Goal: Task Accomplishment & Management: Manage account settings

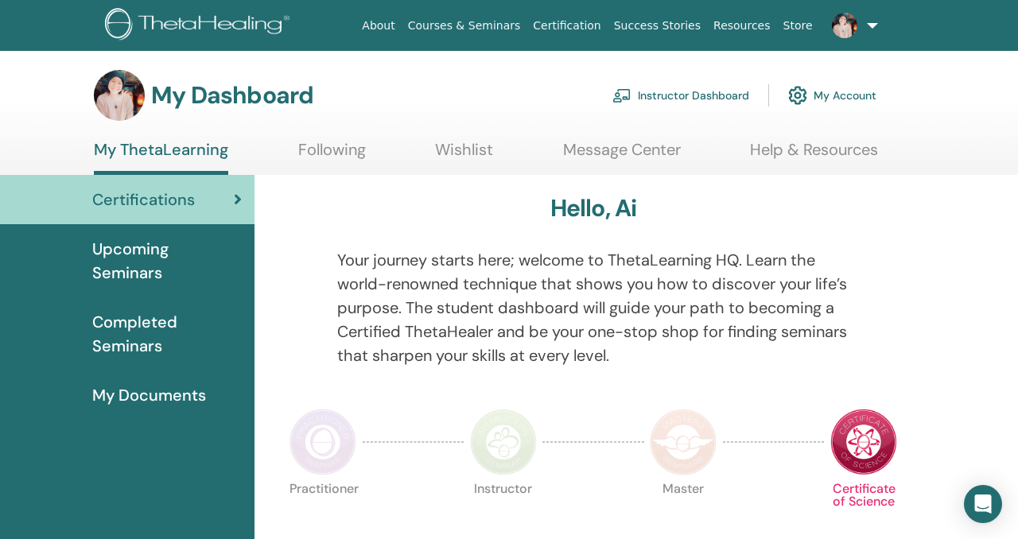
click at [706, 94] on link "Instructor Dashboard" at bounding box center [680, 95] width 137 height 35
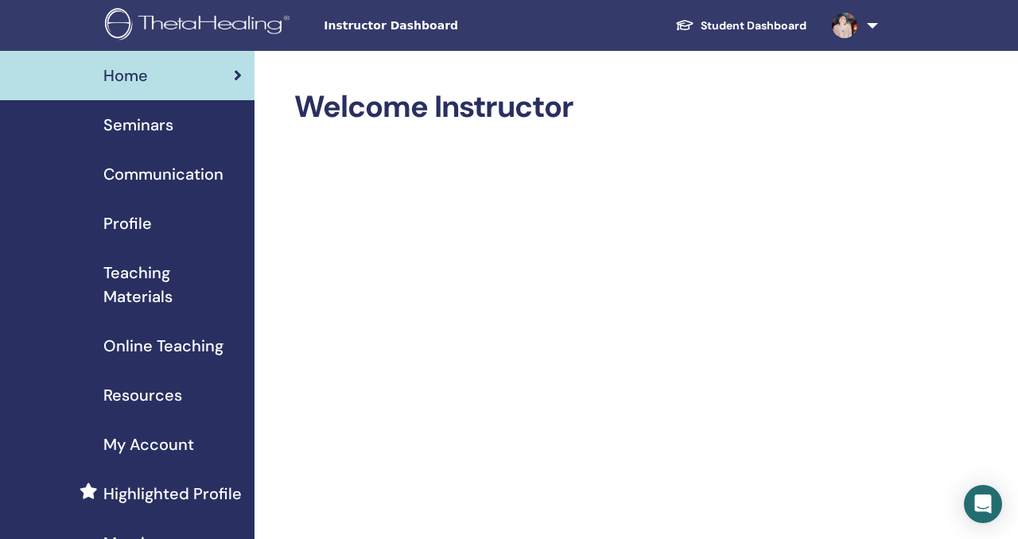
click at [132, 125] on span "Seminars" at bounding box center [138, 125] width 70 height 24
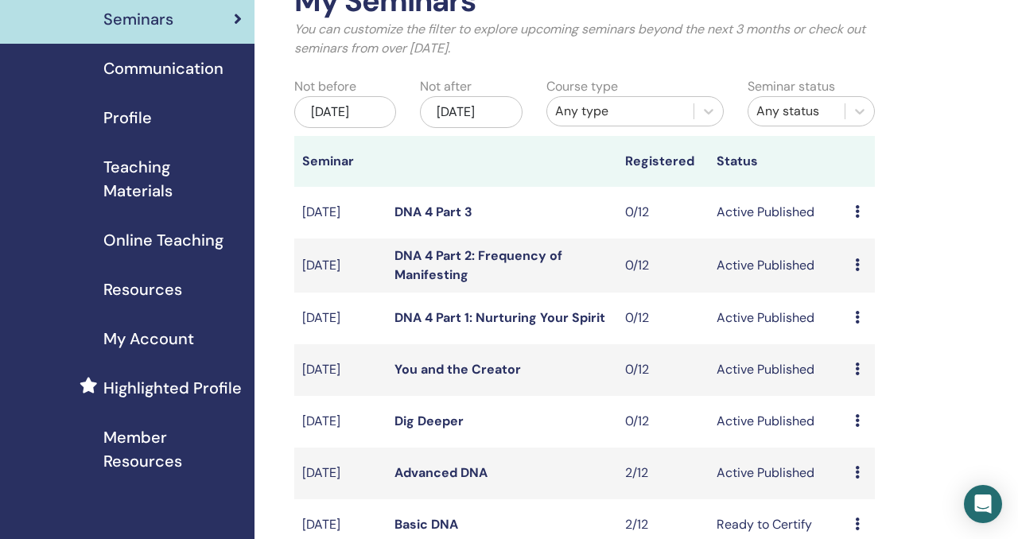
scroll to position [104, 0]
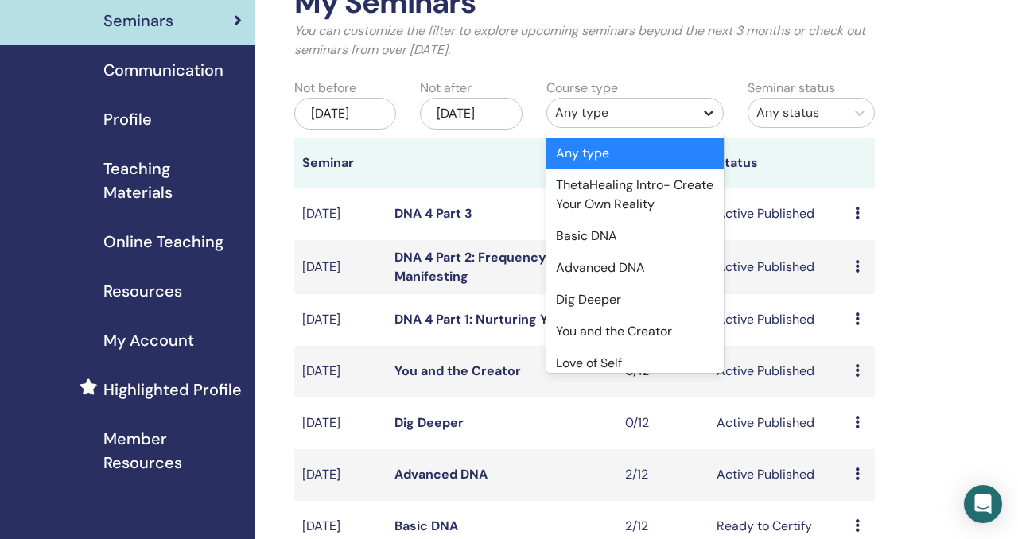
click at [708, 109] on icon at bounding box center [709, 113] width 16 height 16
click at [643, 241] on div "Basic DNA" at bounding box center [634, 236] width 177 height 32
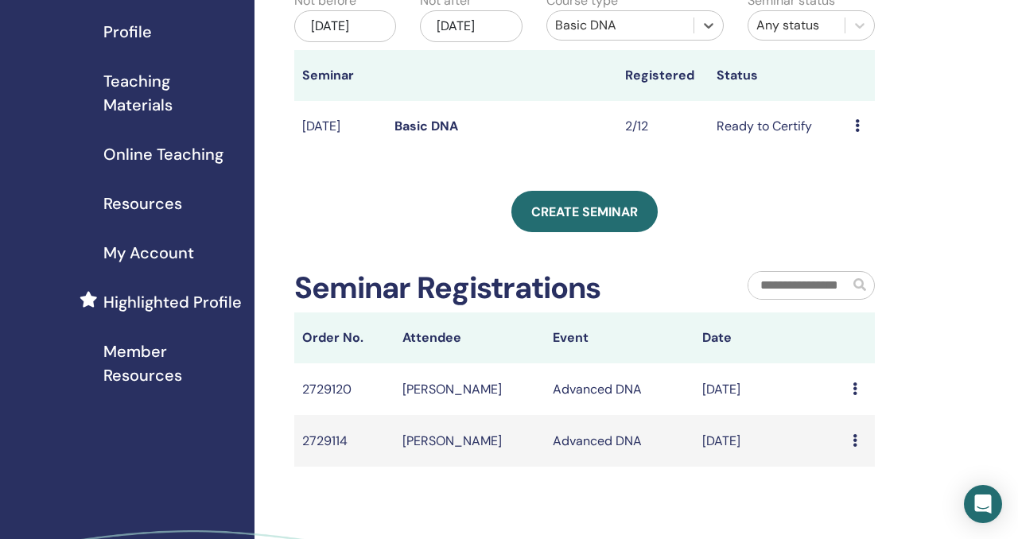
scroll to position [201, 0]
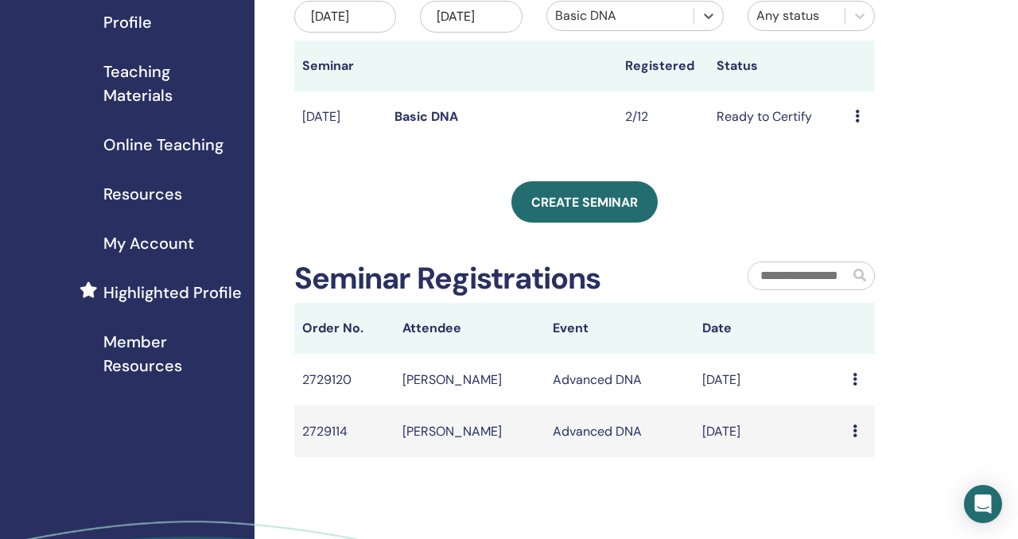
click at [861, 390] on div "Message" at bounding box center [859, 380] width 14 height 19
click at [476, 396] on td "[PERSON_NAME]" at bounding box center [469, 380] width 150 height 52
click at [445, 446] on td "[PERSON_NAME]" at bounding box center [469, 432] width 150 height 52
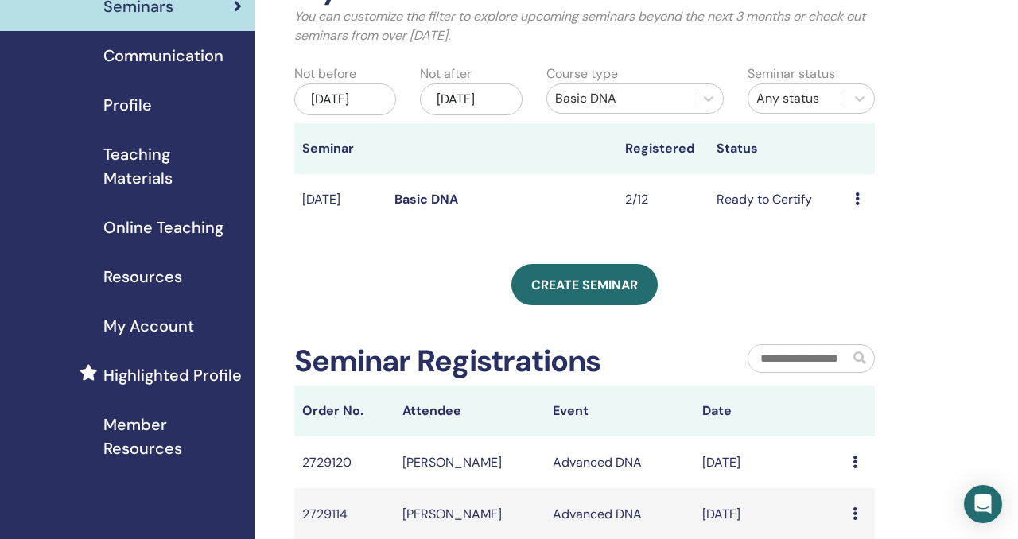
scroll to position [121, 0]
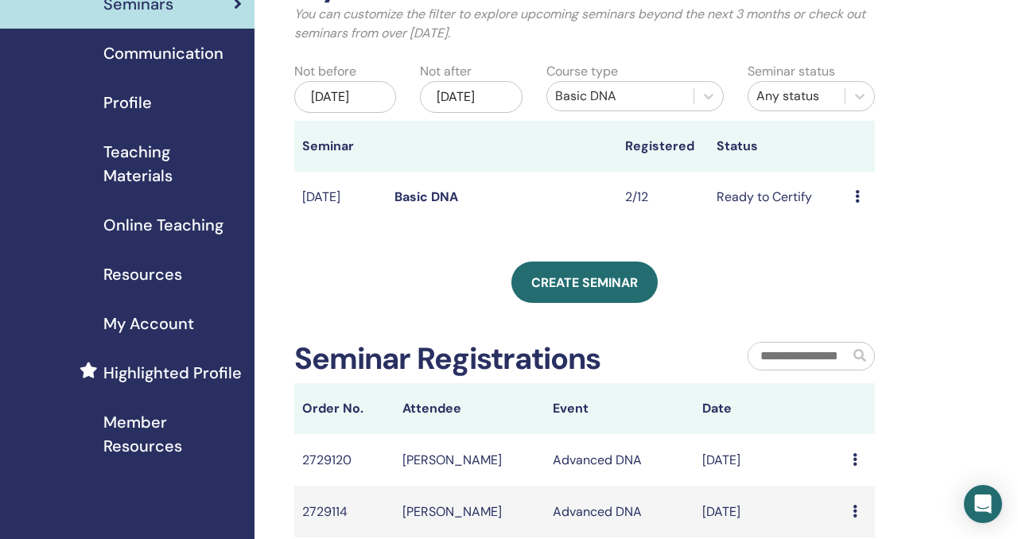
click at [406, 205] on link "Basic DNA" at bounding box center [426, 196] width 64 height 17
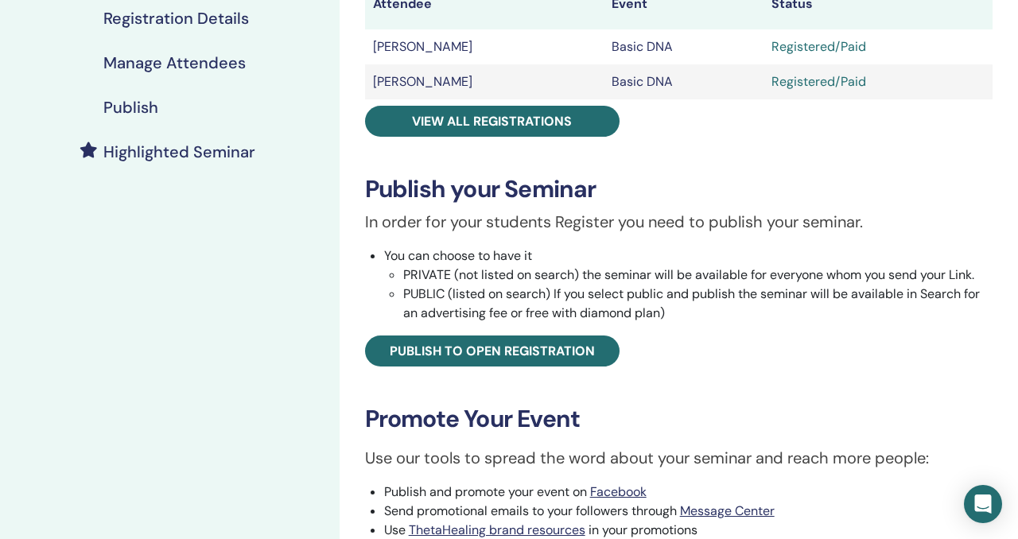
scroll to position [312, 0]
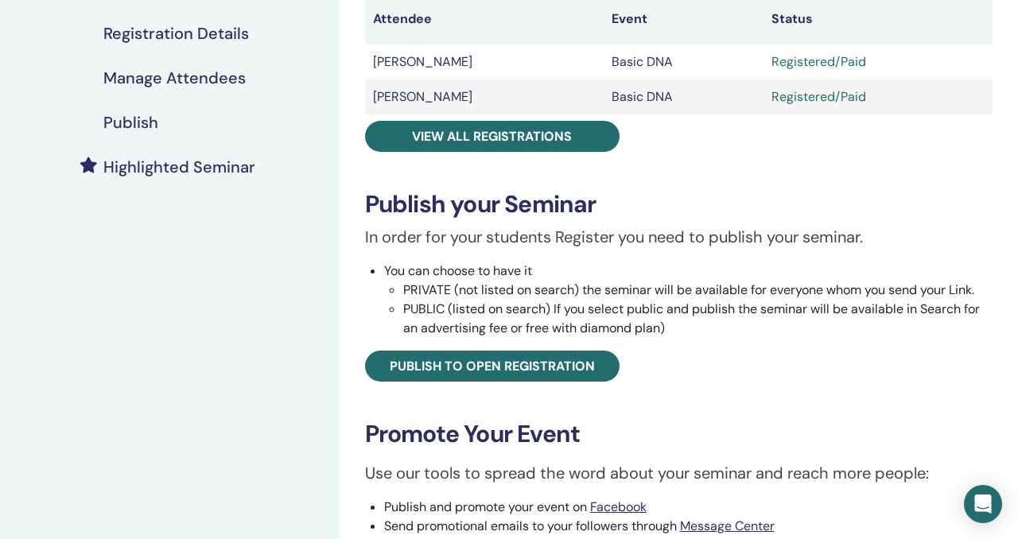
click at [215, 75] on h4 "Manage Attendees" at bounding box center [174, 77] width 142 height 19
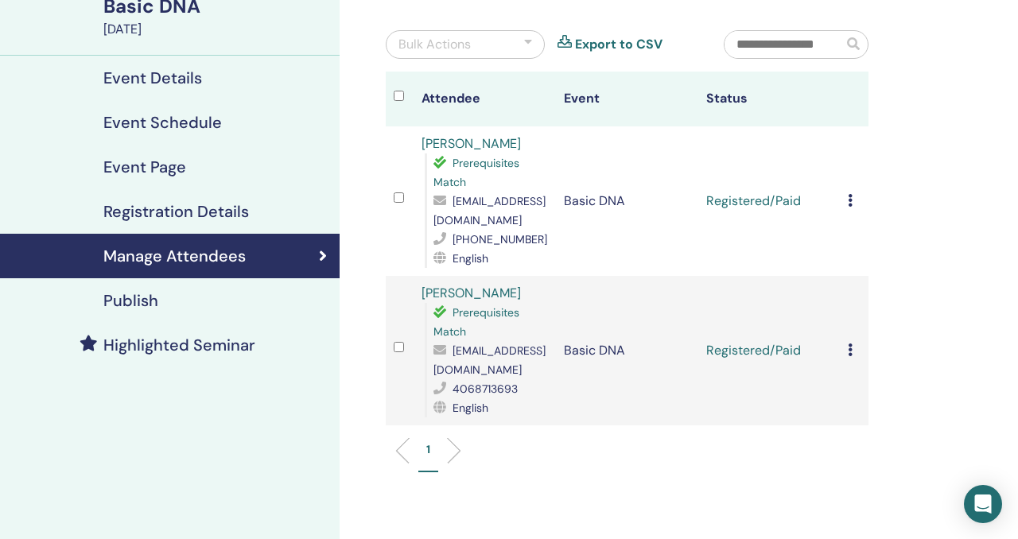
scroll to position [172, 0]
